Goal: Navigation & Orientation: Go to known website

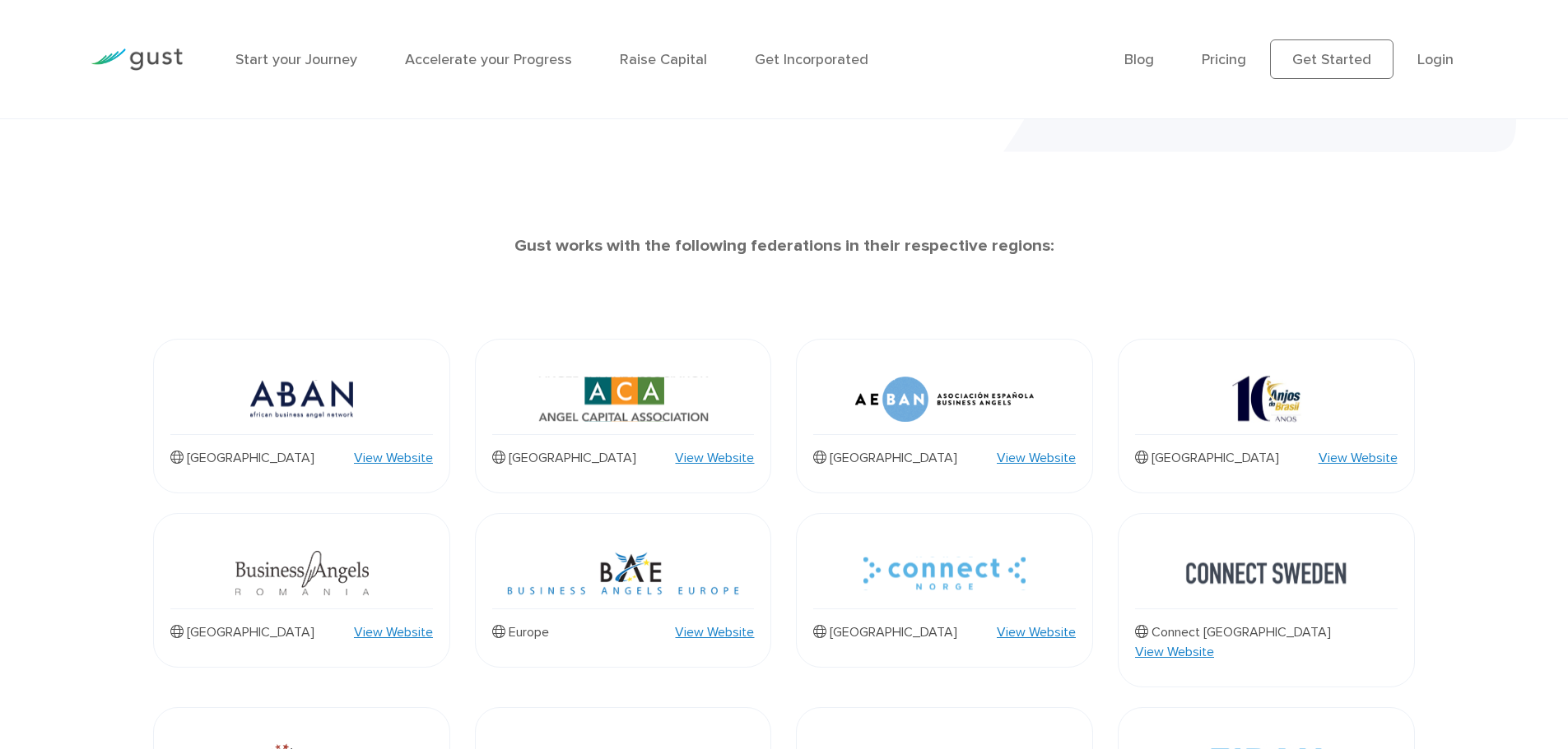
scroll to position [658, 0]
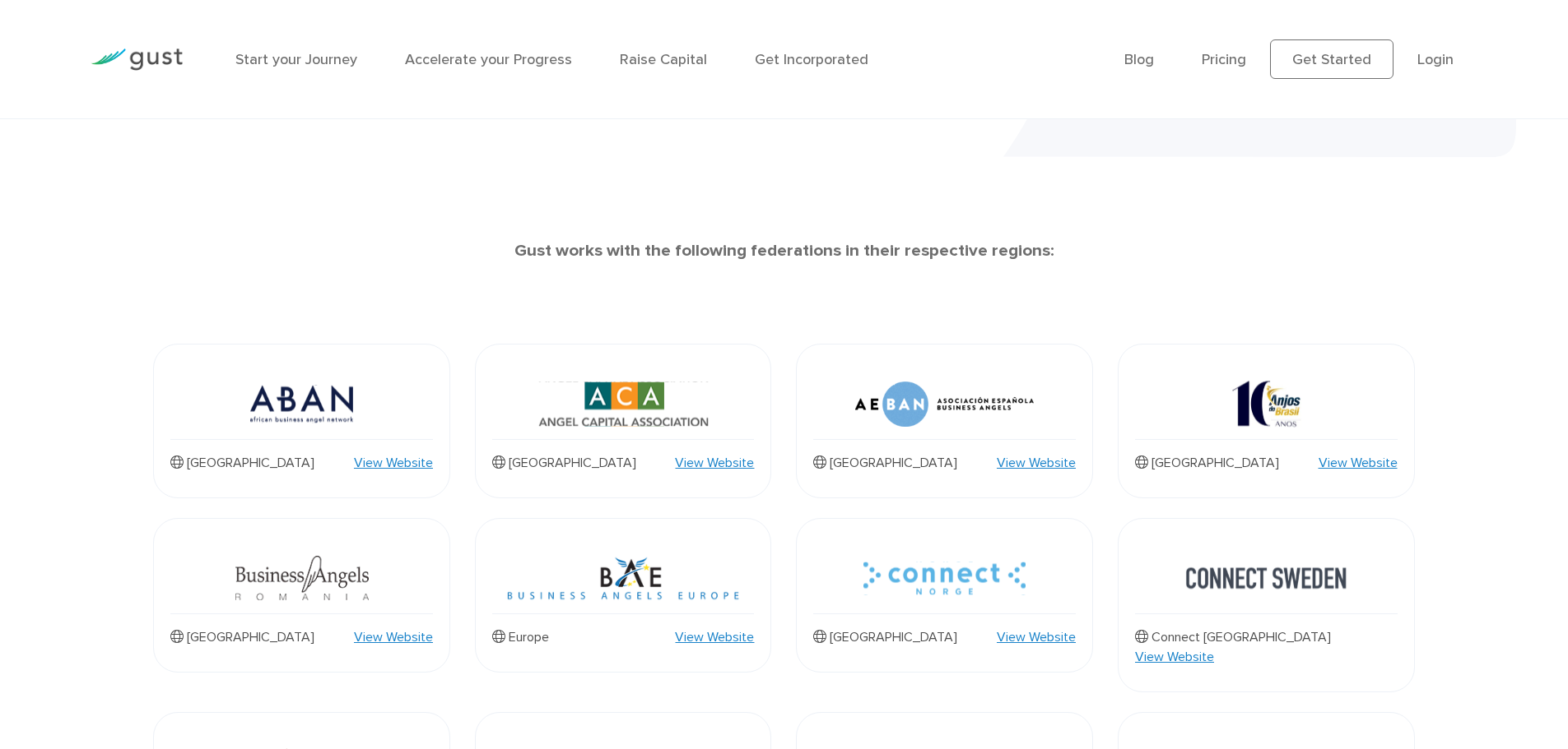
click at [629, 381] on img at bounding box center [622, 404] width 170 height 70
click at [695, 458] on link "View Website" at bounding box center [714, 462] width 79 height 20
click at [645, 456] on div "[GEOGRAPHIC_DATA] View Website" at bounding box center [623, 462] width 263 height 20
click at [618, 395] on img at bounding box center [622, 404] width 170 height 70
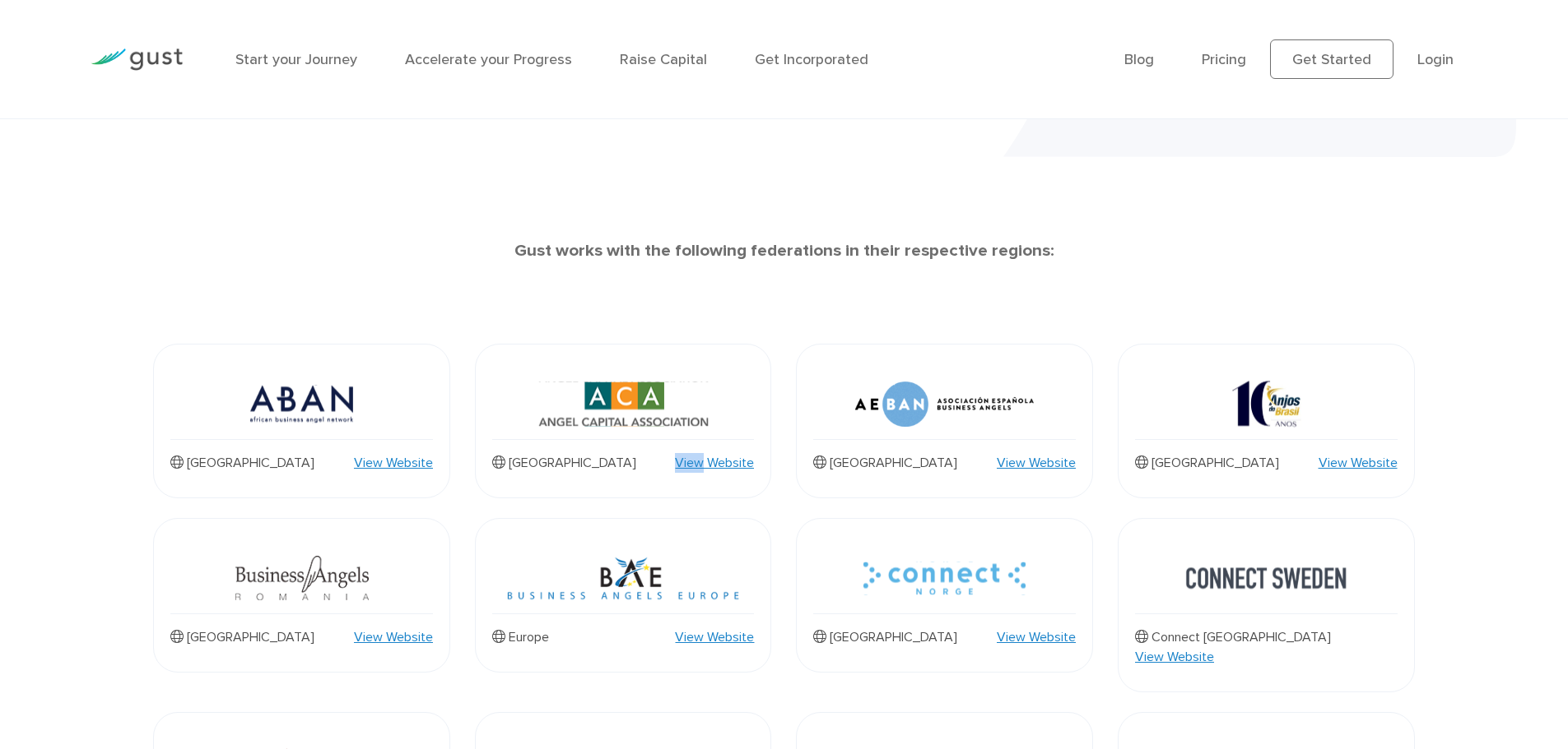
click at [618, 395] on img at bounding box center [622, 404] width 170 height 70
click at [561, 452] on div "[GEOGRAPHIC_DATA] View Website" at bounding box center [623, 456] width 263 height 34
drag, startPoint x: 536, startPoint y: 468, endPoint x: 603, endPoint y: 468, distance: 67.0
click at [534, 468] on p "[GEOGRAPHIC_DATA]" at bounding box center [565, 462] width 144 height 20
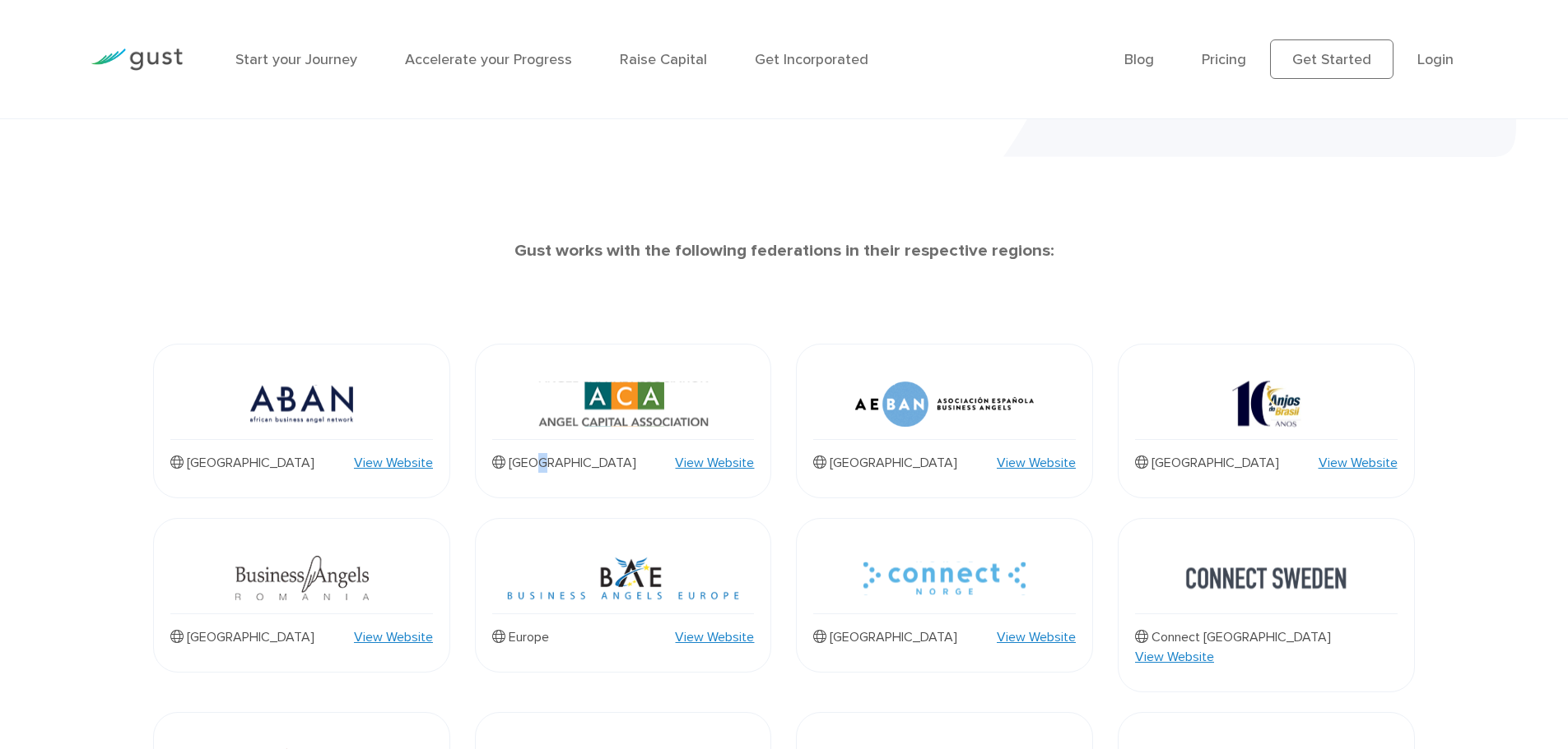
scroll to position [656, 0]
